Goal: Transaction & Acquisition: Subscribe to service/newsletter

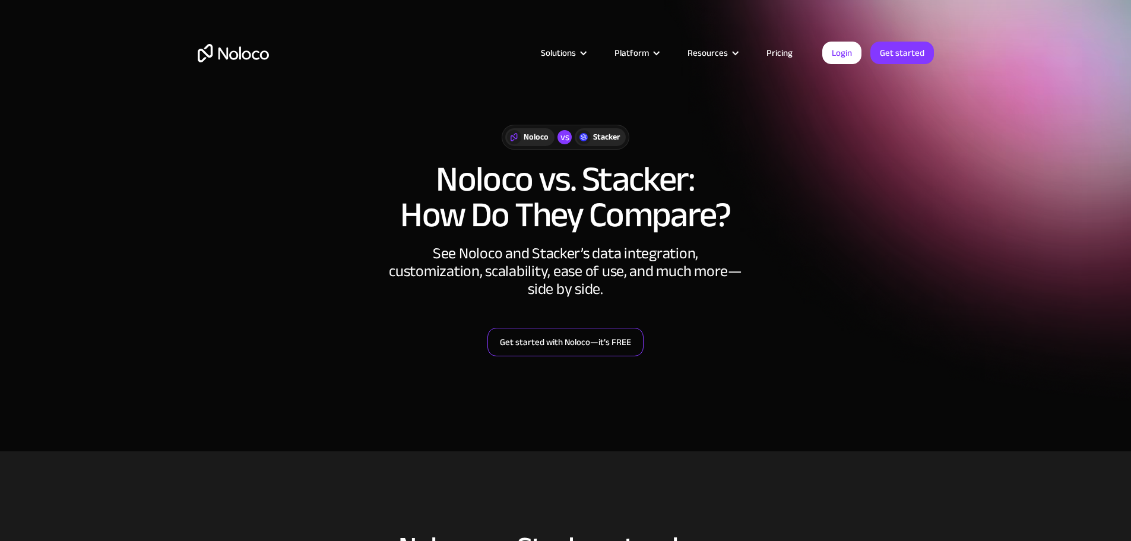
click at [611, 339] on link "Get started with Noloco—it’s FREE" at bounding box center [565, 342] width 156 height 28
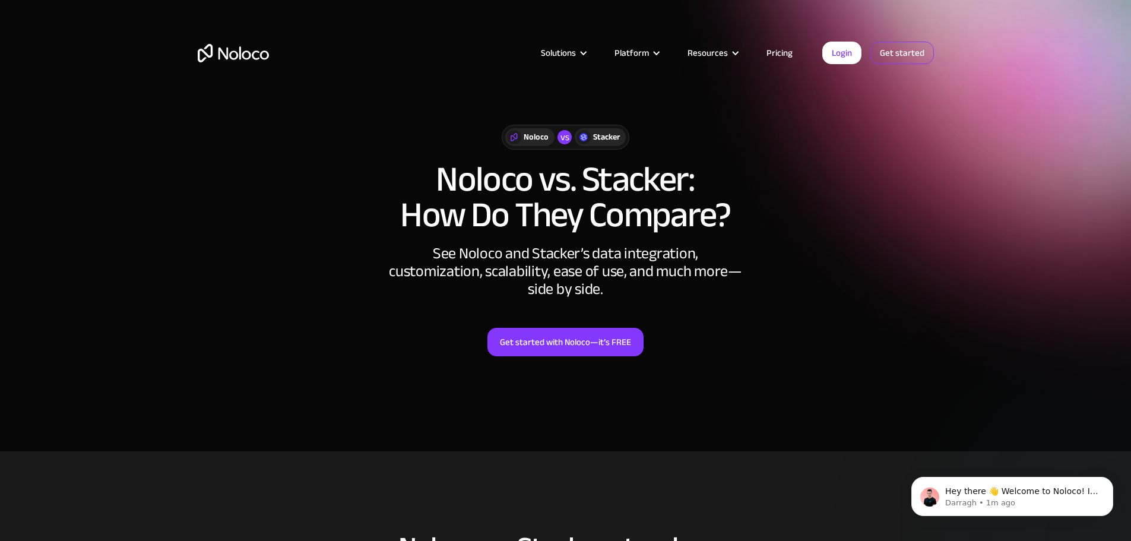
click at [899, 52] on link "Get started" at bounding box center [902, 53] width 64 height 23
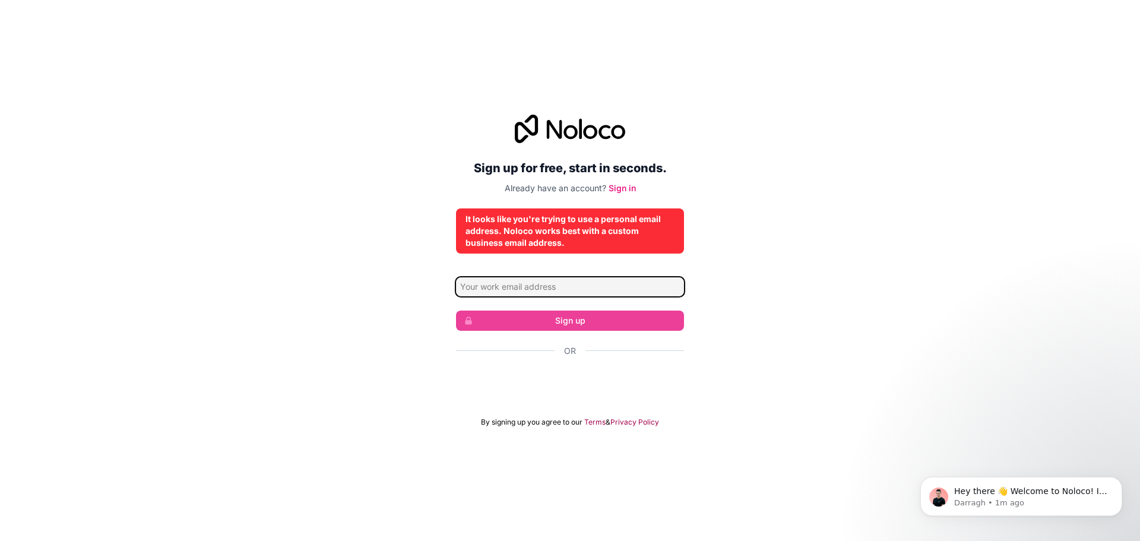
click at [591, 287] on input "Email address" at bounding box center [570, 286] width 228 height 19
click at [418, 268] on div "Sign up for free, start in seconds. Already have an account? Sign in It looks l…" at bounding box center [570, 270] width 1140 height 345
click at [511, 289] on input "Email address" at bounding box center [570, 286] width 228 height 19
type input "andregory@gmail.com"
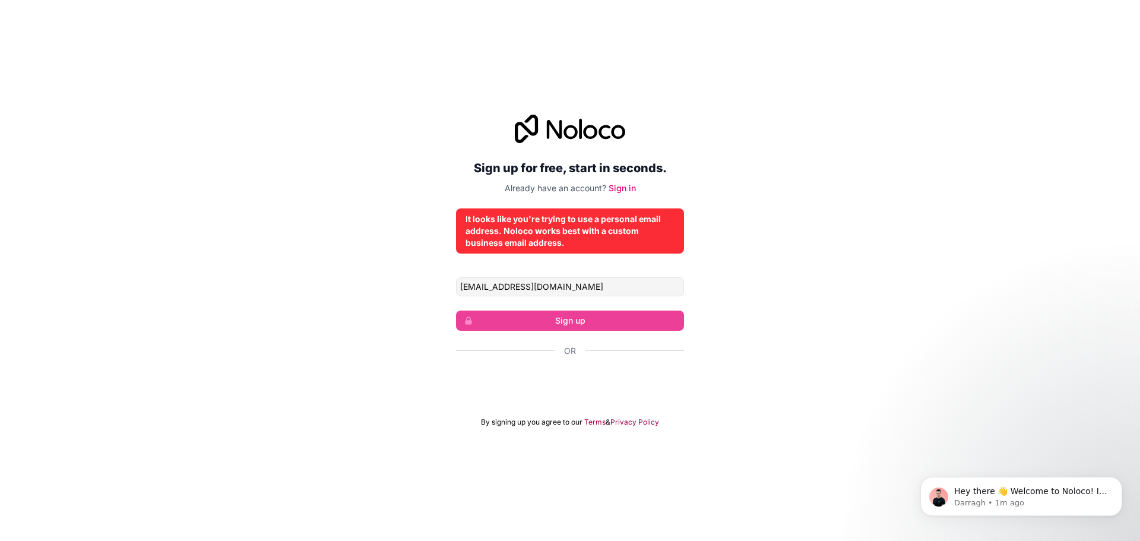
click at [634, 236] on div "It looks like you're trying to use a personal email address. Noloco works best …" at bounding box center [569, 231] width 209 height 36
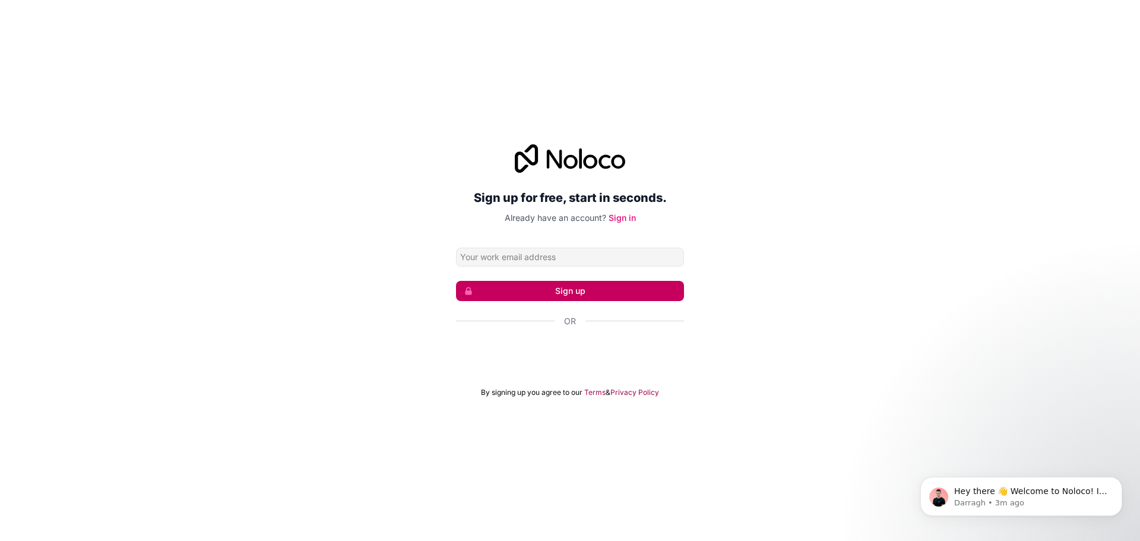
click at [589, 291] on button "Sign up" at bounding box center [570, 291] width 228 height 20
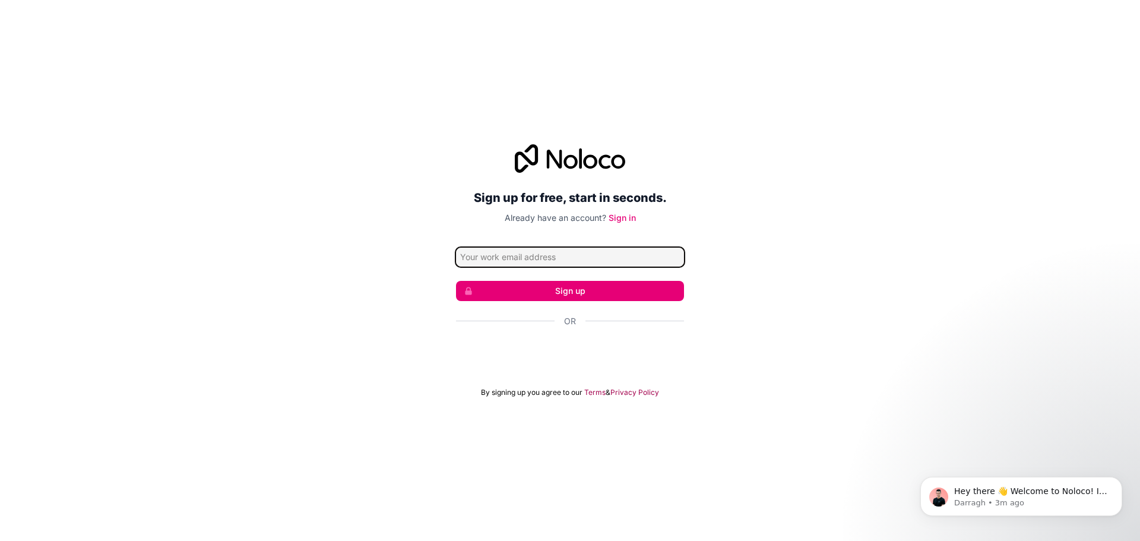
click at [622, 256] on input "Email address" at bounding box center [570, 256] width 228 height 19
type input "andregory@gmail.com"
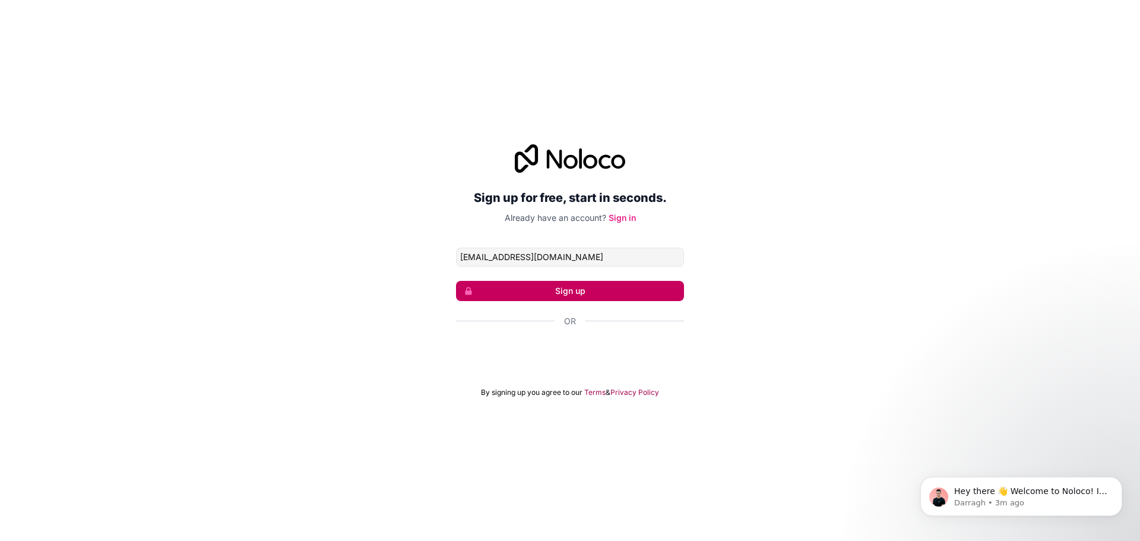
click at [561, 290] on button "Sign up" at bounding box center [570, 291] width 228 height 20
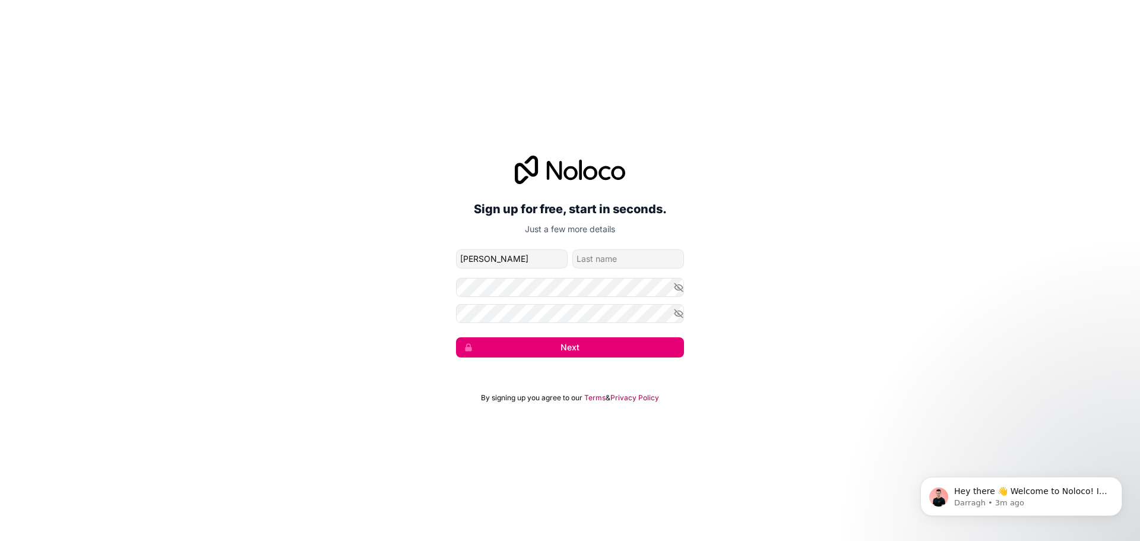
type input "Andre"
type input "NS"
click at [601, 341] on button "Next" at bounding box center [570, 347] width 228 height 20
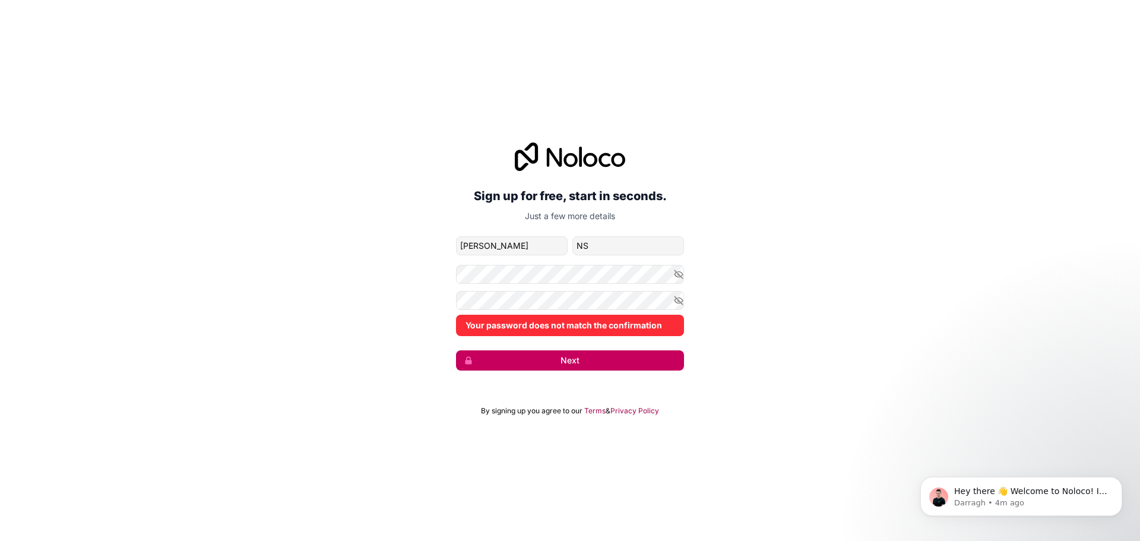
click at [555, 360] on button "Next" at bounding box center [570, 360] width 228 height 20
click at [676, 274] on icon "button" at bounding box center [678, 274] width 11 height 11
click at [676, 297] on icon "button" at bounding box center [678, 300] width 11 height 11
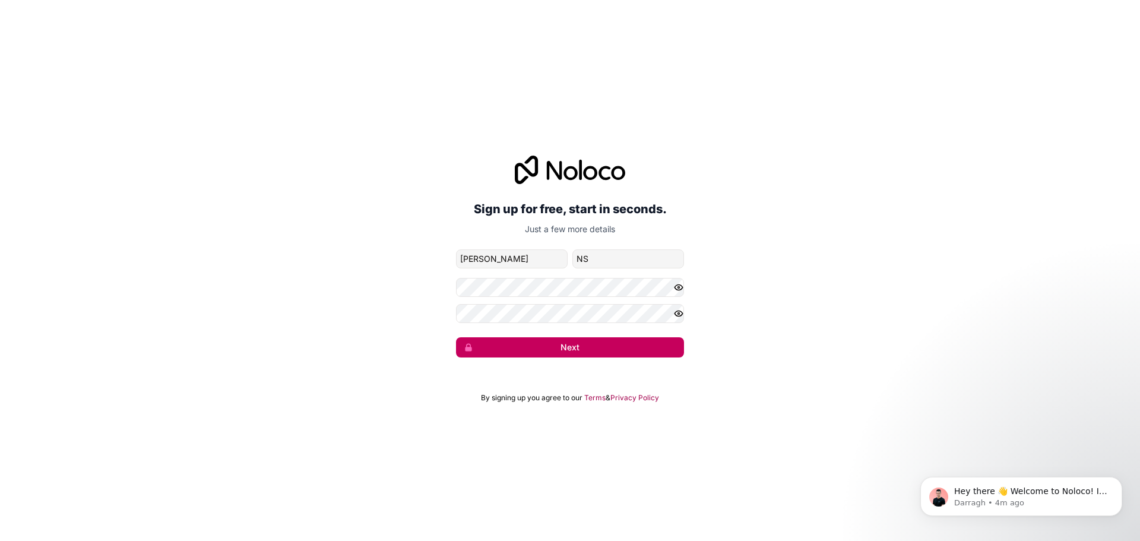
click at [579, 347] on button "Next" at bounding box center [570, 347] width 228 height 20
